Goal: Check status: Check status

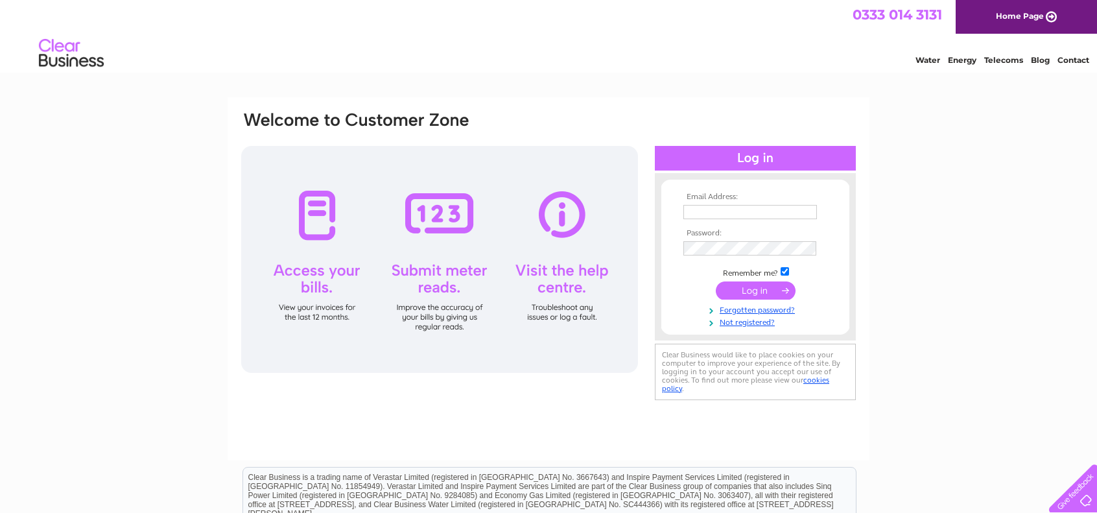
type input "anu_mahajan25@yahoo.com"
click at [746, 291] on input "submit" at bounding box center [756, 290] width 80 height 18
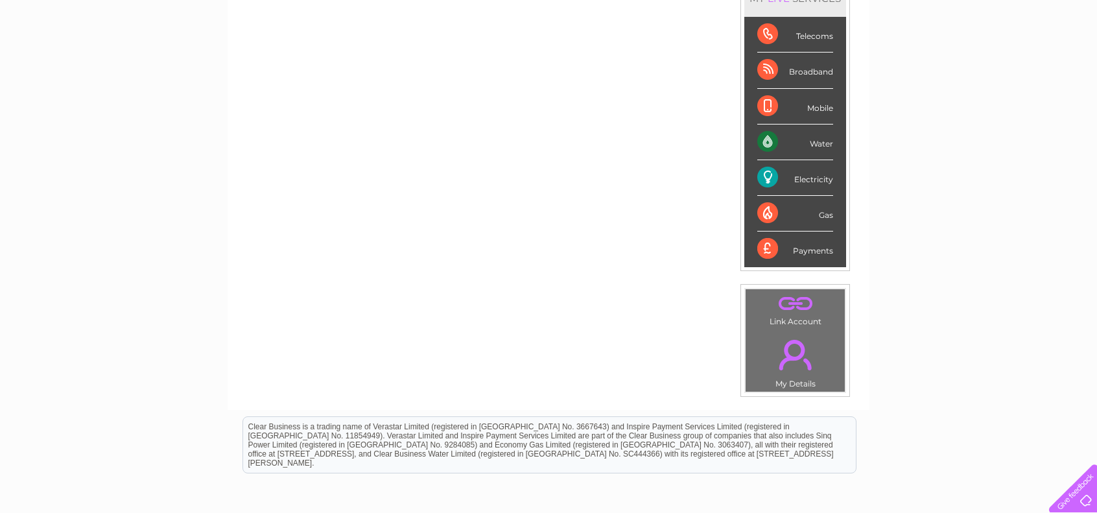
scroll to position [65, 0]
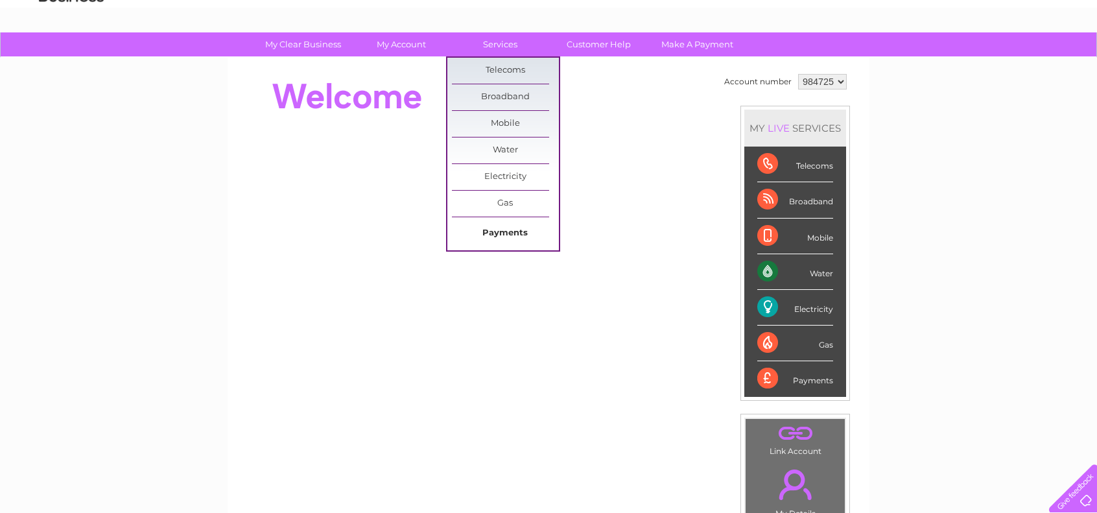
click at [511, 229] on link "Payments" at bounding box center [505, 233] width 107 height 26
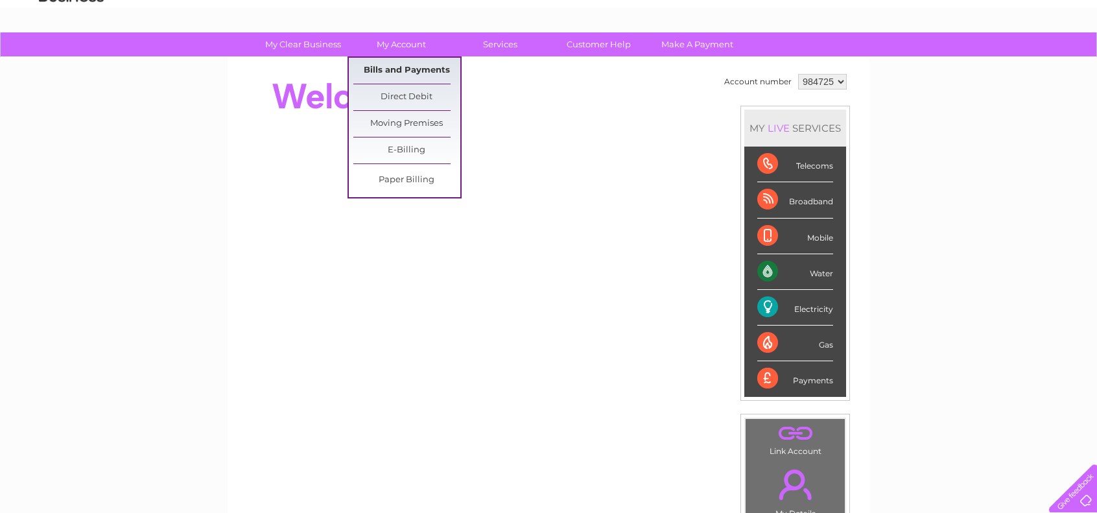
click at [423, 73] on link "Bills and Payments" at bounding box center [406, 71] width 107 height 26
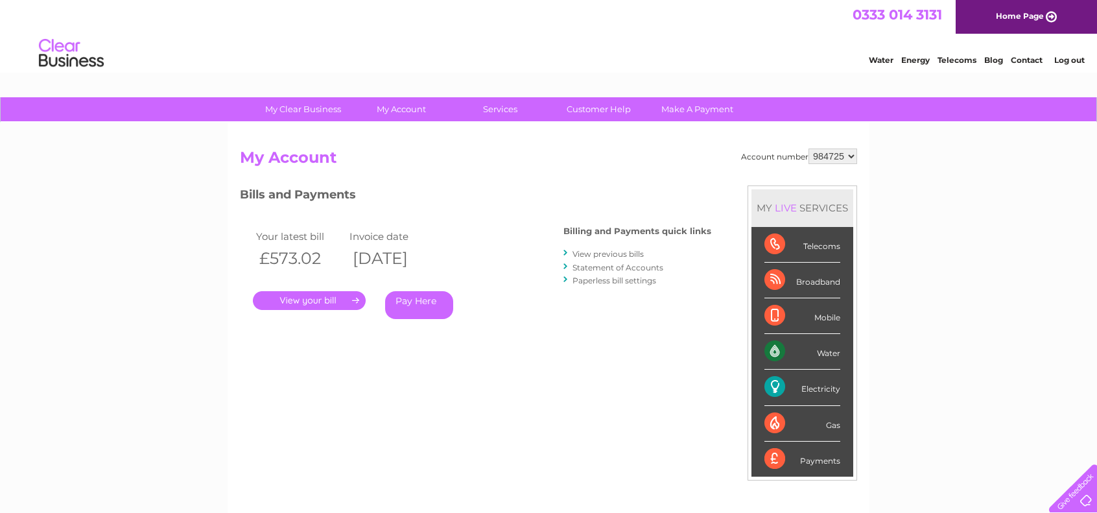
click at [298, 297] on link "." at bounding box center [309, 300] width 113 height 19
